Goal: Information Seeking & Learning: Learn about a topic

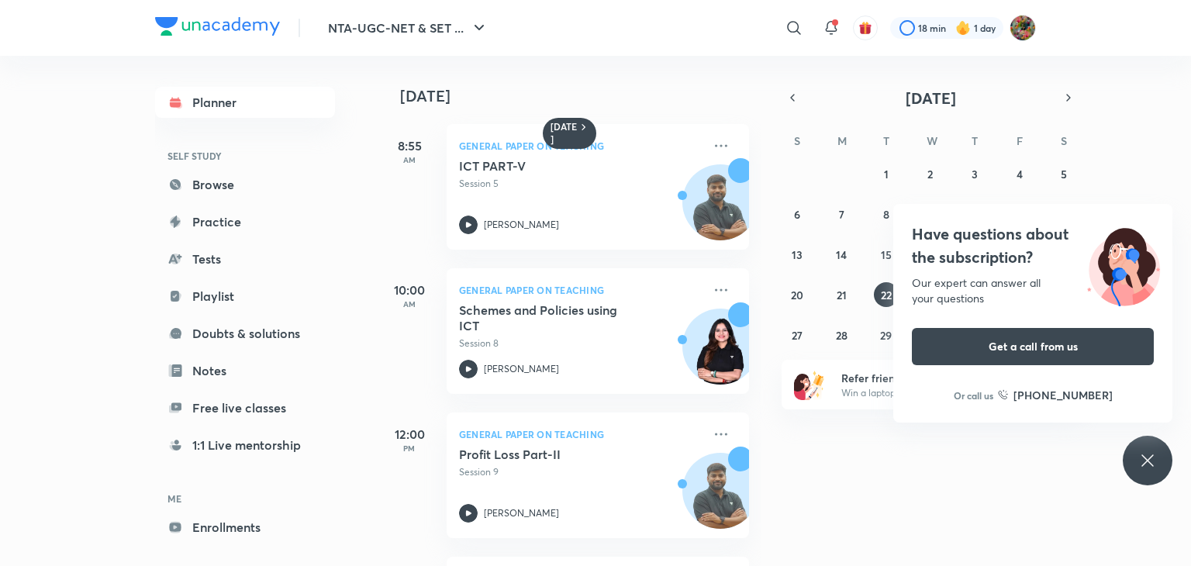
scroll to position [429, 0]
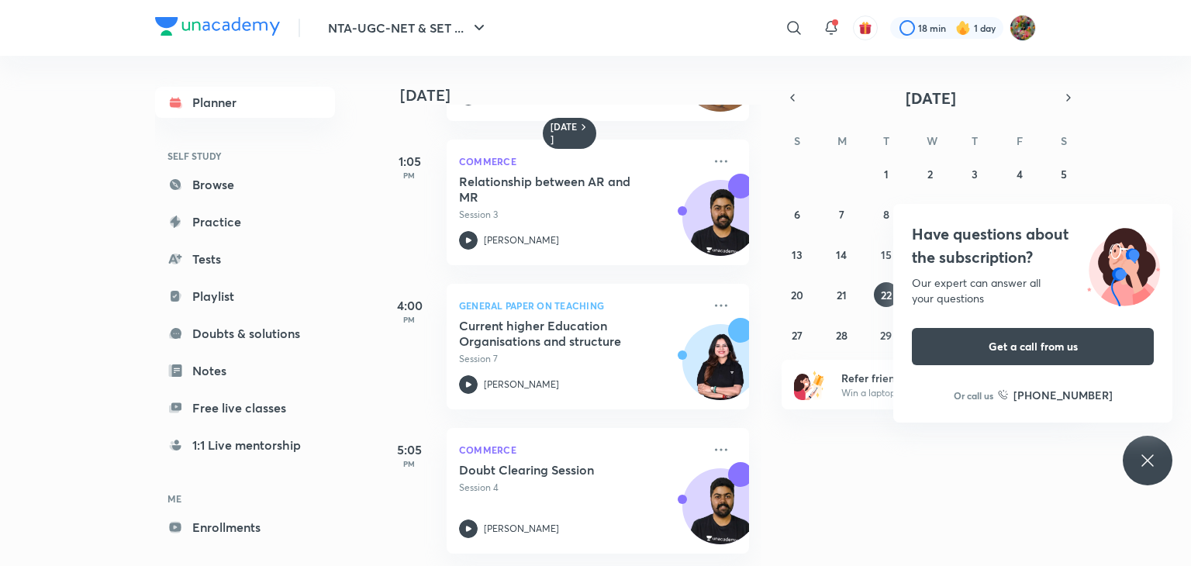
click at [1164, 469] on div "Have questions about the subscription? Our expert can answer all your questions…" at bounding box center [1148, 461] width 50 height 50
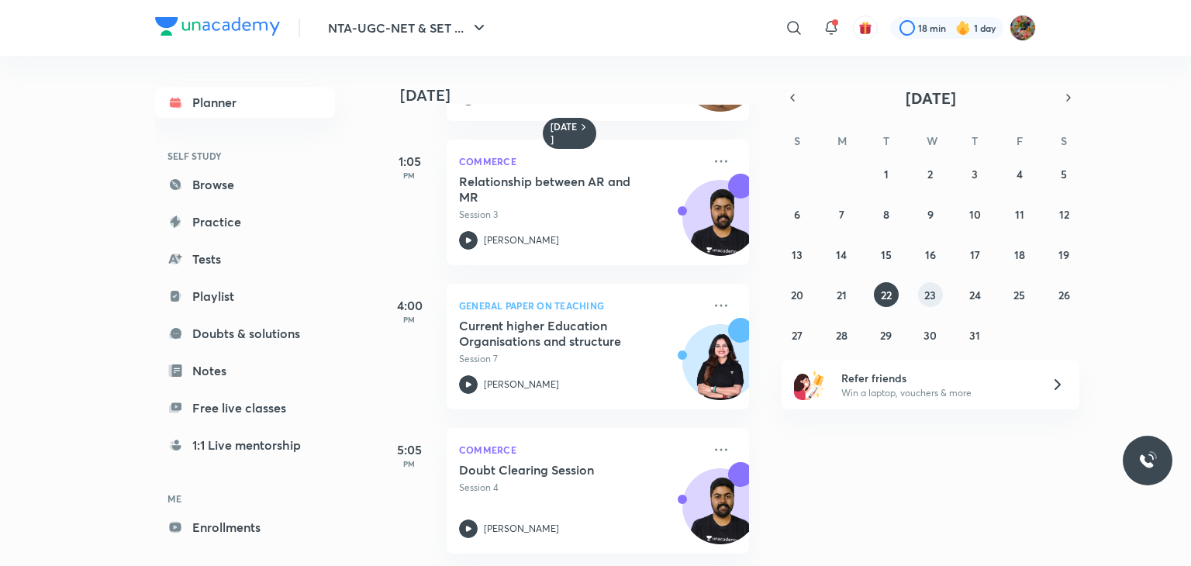
click at [936, 295] on abbr "23" at bounding box center [930, 295] width 12 height 15
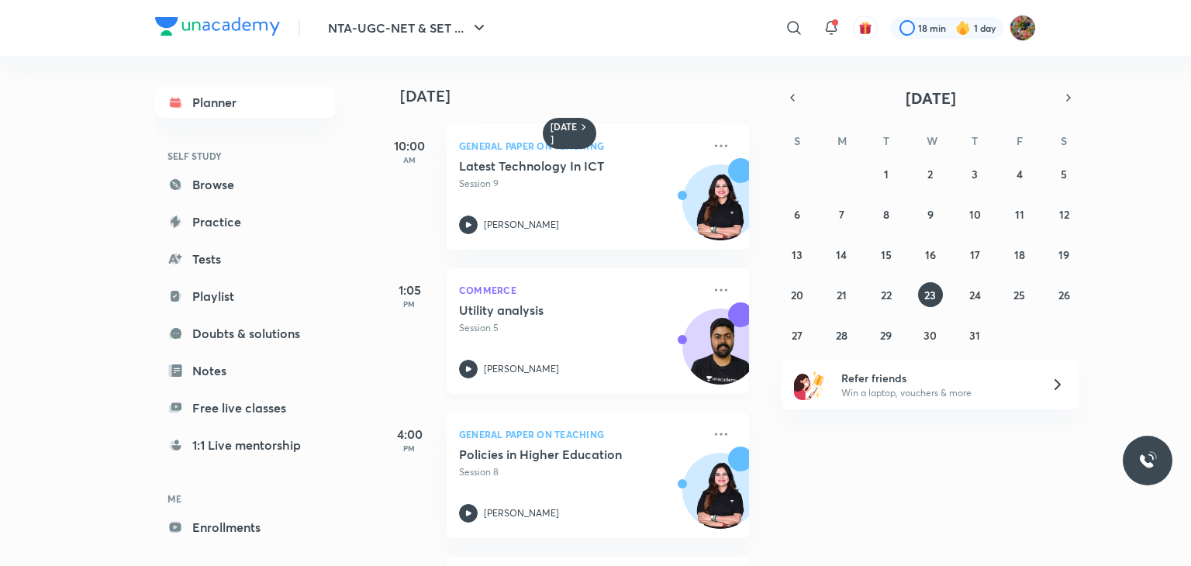
click at [661, 314] on div "Utility analysis Session 5" at bounding box center [580, 318] width 243 height 33
